Goal: Task Accomplishment & Management: Complete application form

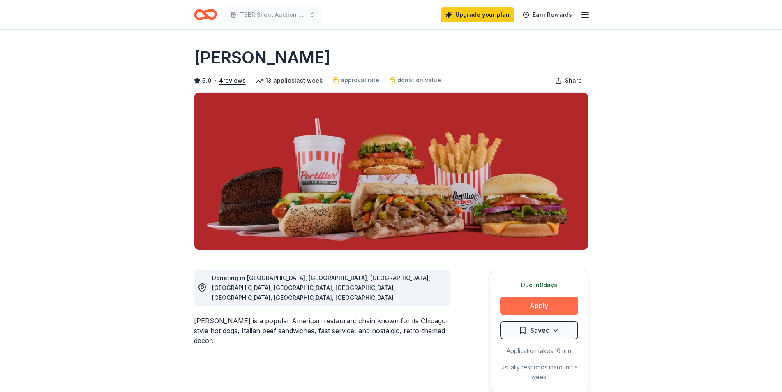
click at [531, 305] on button "Apply" at bounding box center [539, 305] width 78 height 18
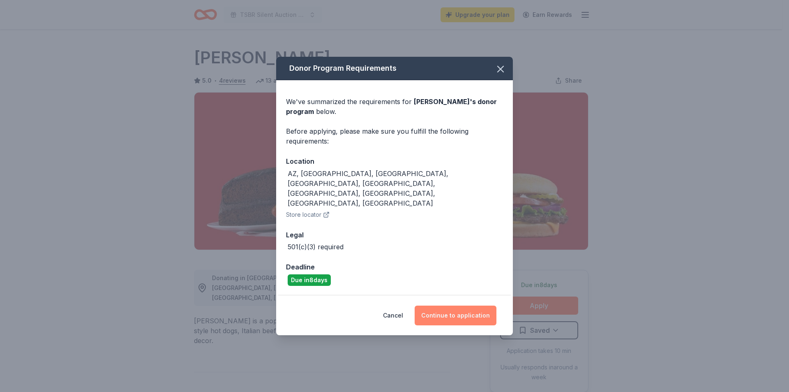
click at [457, 305] on button "Continue to application" at bounding box center [456, 315] width 82 height 20
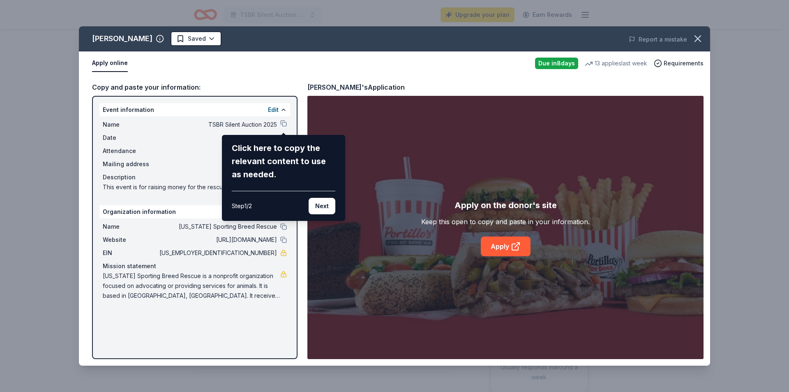
click at [282, 121] on div "[PERSON_NAME] Saved Report a mistake Apply online Due [DATE] 13 applies last we…" at bounding box center [394, 195] width 631 height 339
click at [276, 110] on div "[PERSON_NAME] Saved Report a mistake Apply online Due [DATE] 13 applies last we…" at bounding box center [394, 195] width 631 height 339
click at [281, 148] on div "Click here to copy the relevant content to use as needed." at bounding box center [284, 160] width 104 height 39
click at [285, 122] on div "[PERSON_NAME] Saved Report a mistake Apply online Due [DATE] 13 applies last we…" at bounding box center [394, 195] width 631 height 339
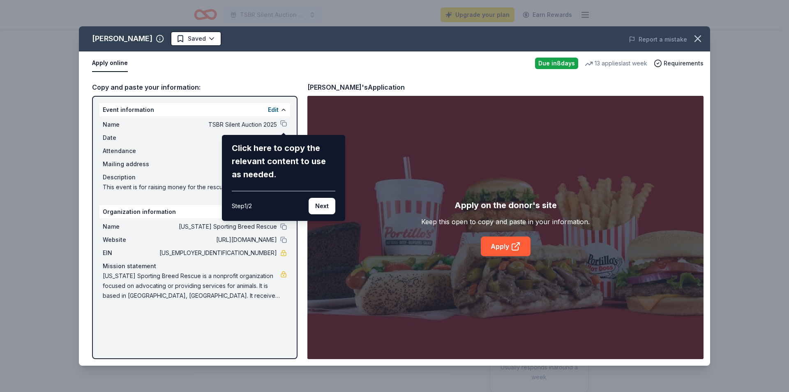
click at [285, 122] on div "[PERSON_NAME] Saved Report a mistake Apply online Due [DATE] 13 applies last we…" at bounding box center [394, 195] width 631 height 339
click at [242, 127] on div "[PERSON_NAME] Saved Report a mistake Apply online Due [DATE] 13 applies last we…" at bounding box center [394, 195] width 631 height 339
click at [323, 208] on button "Next" at bounding box center [322, 206] width 27 height 16
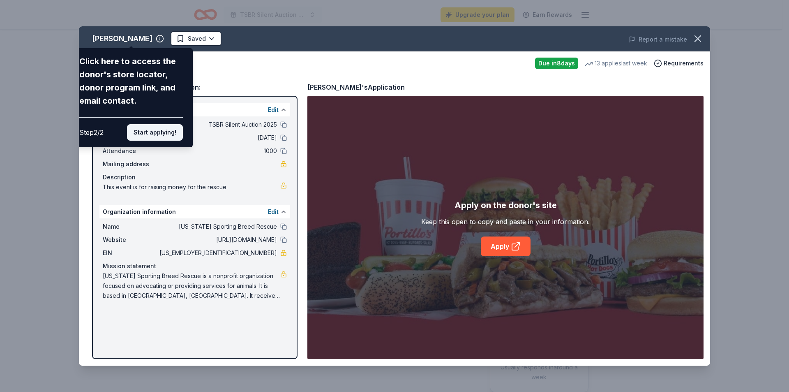
click at [155, 132] on button "Start applying!" at bounding box center [155, 132] width 56 height 16
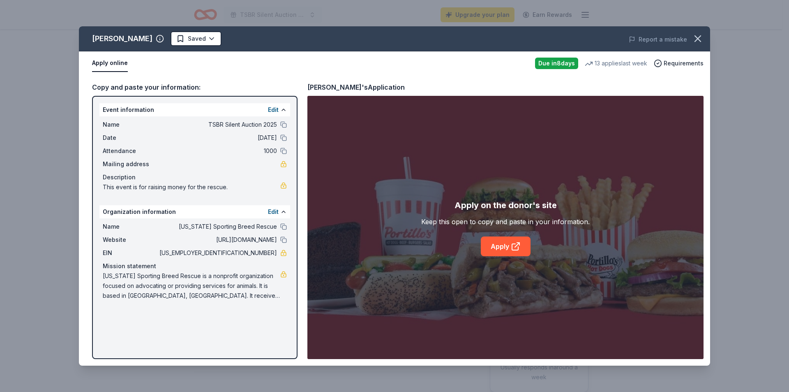
click at [501, 250] on div "[PERSON_NAME] Saved Report a mistake Apply online Due [DATE] 13 applies last we…" at bounding box center [394, 195] width 631 height 339
click at [500, 249] on div "[PERSON_NAME] Saved Report a mistake Apply online Due [DATE] 13 applies last we…" at bounding box center [394, 195] width 631 height 339
click at [515, 244] on div "[PERSON_NAME] Saved Report a mistake Apply online Due [DATE] 13 applies last we…" at bounding box center [394, 195] width 631 height 339
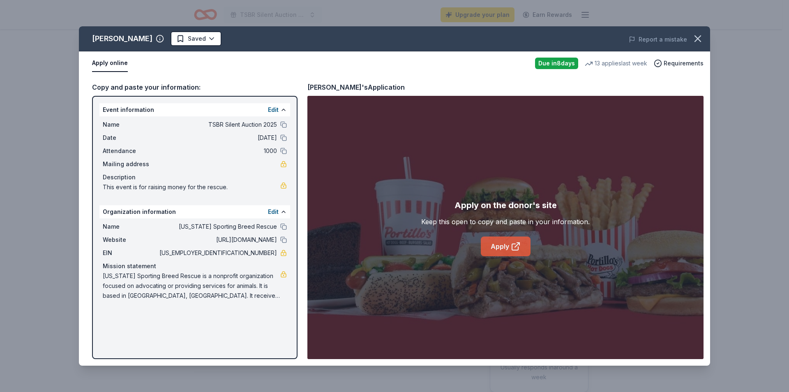
click at [514, 245] on icon at bounding box center [516, 246] width 10 height 10
